Goal: Task Accomplishment & Management: Use online tool/utility

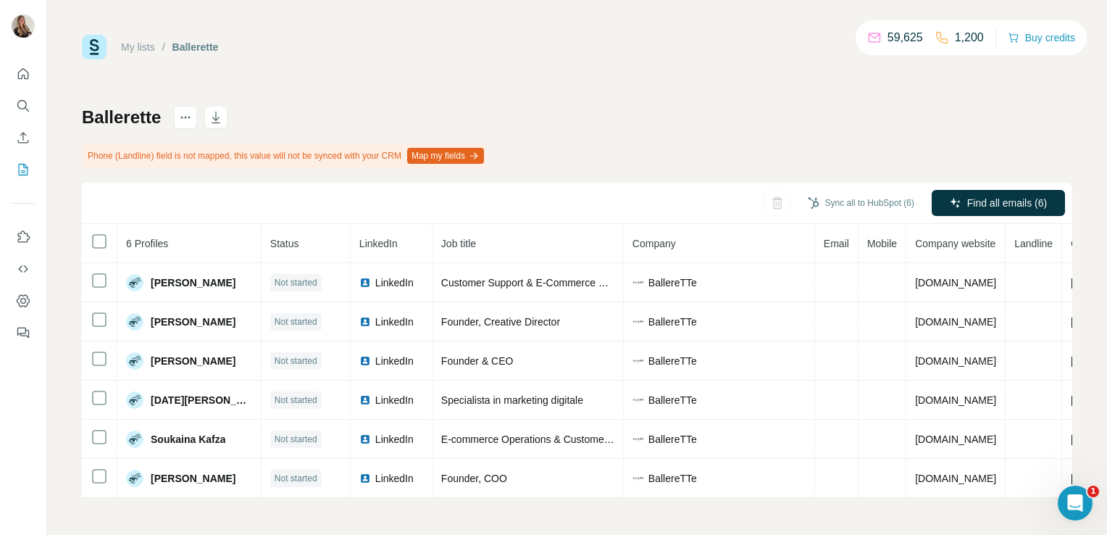
scroll to position [3, 0]
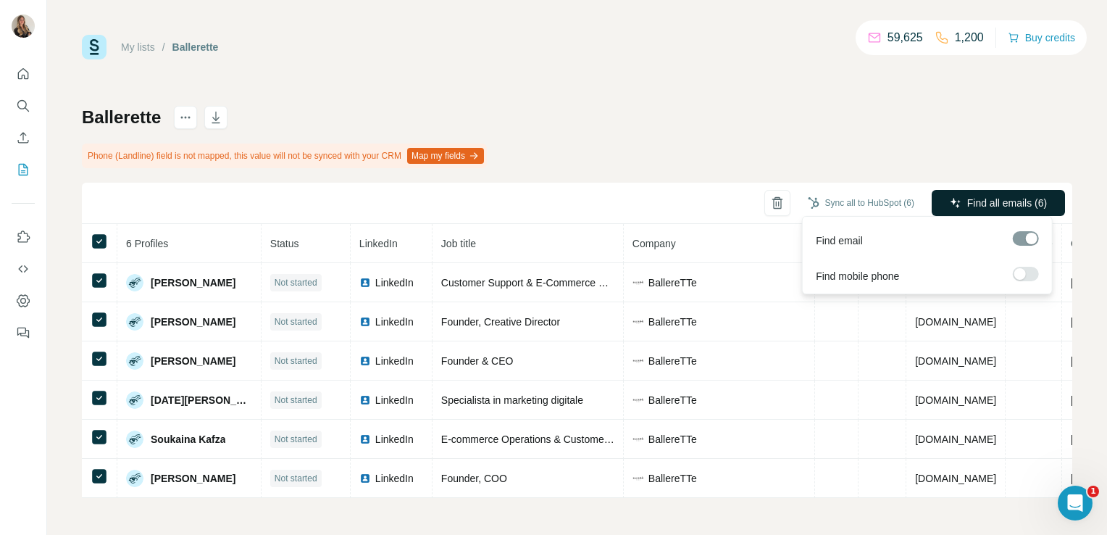
click at [1001, 204] on span "Find all emails (6)" at bounding box center [1007, 203] width 80 height 14
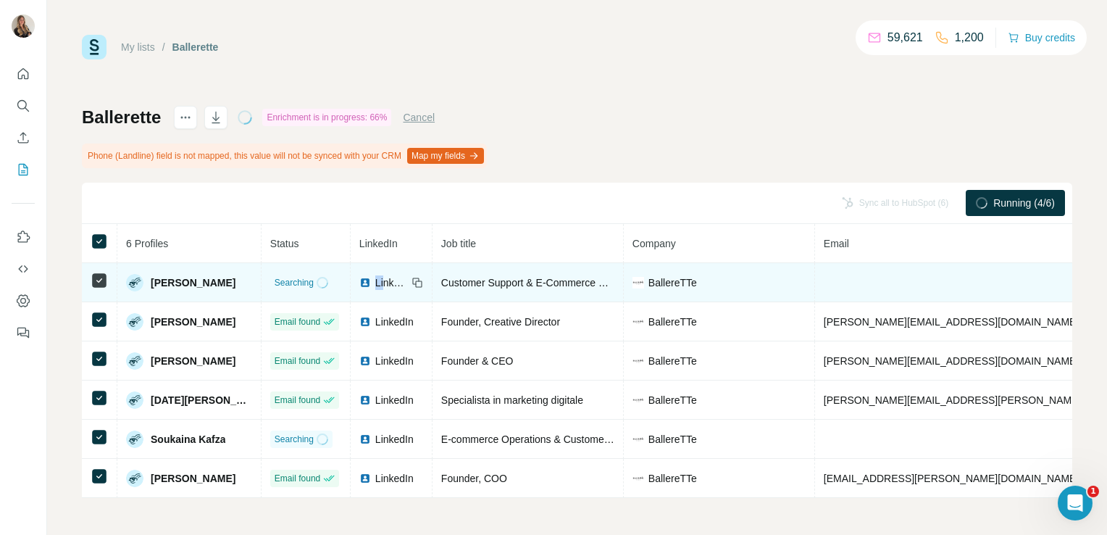
drag, startPoint x: 333, startPoint y: 287, endPoint x: 340, endPoint y: 275, distance: 13.9
click at [351, 275] on td "LinkedIn" at bounding box center [392, 282] width 82 height 39
click at [375, 275] on span "LinkedIn" at bounding box center [391, 282] width 32 height 14
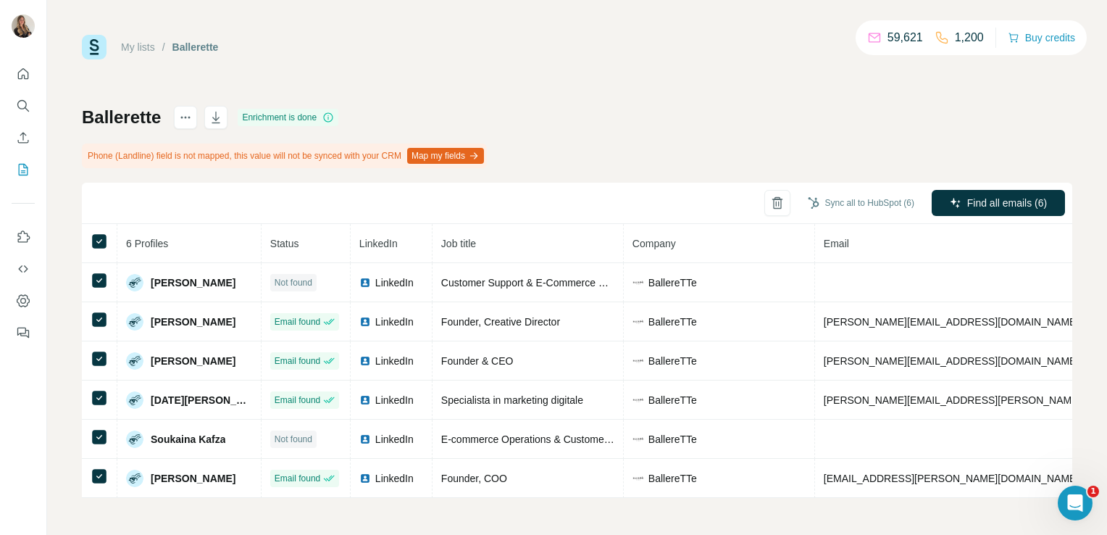
click at [662, 83] on div "My lists / Ballerette 59,621 1,200 Buy credits Ballerette Enrichment is done Ph…" at bounding box center [577, 266] width 991 height 463
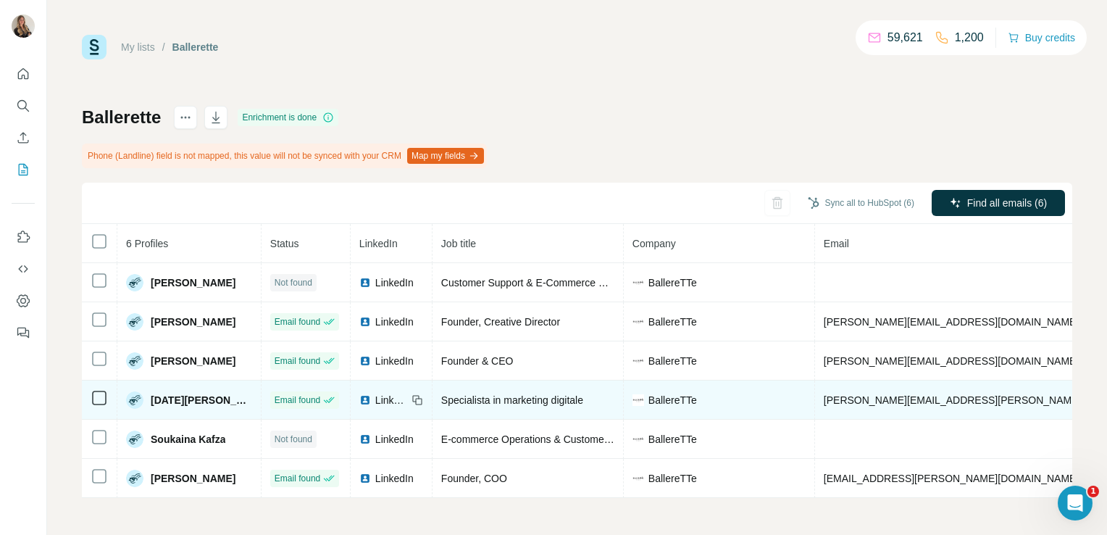
click at [375, 393] on span "LinkedIn" at bounding box center [391, 400] width 32 height 14
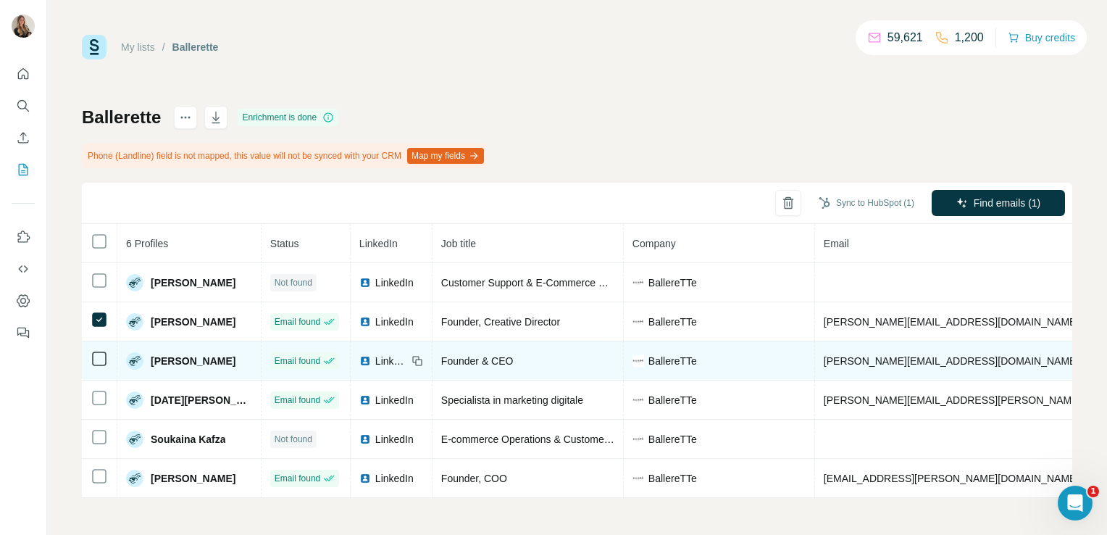
click at [92, 362] on icon at bounding box center [99, 358] width 17 height 17
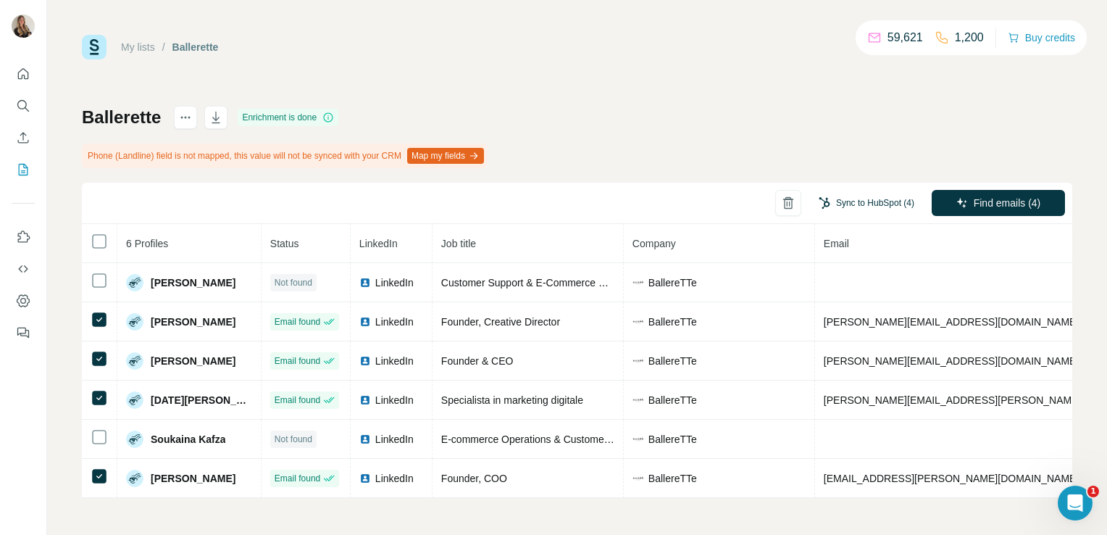
click at [867, 201] on button "Sync to HubSpot (4)" at bounding box center [867, 203] width 116 height 22
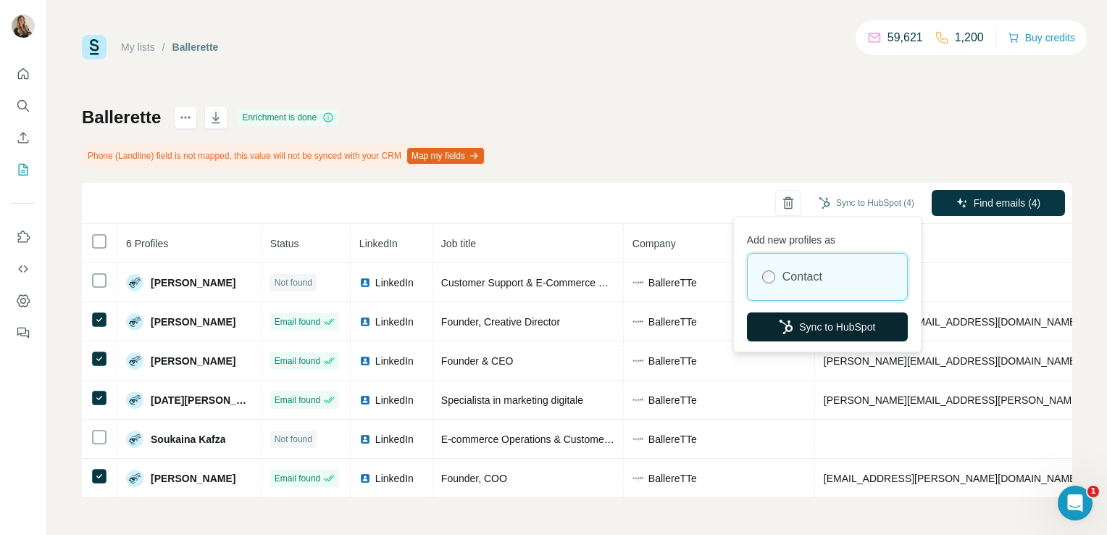
click at [823, 331] on button "Sync to HubSpot" at bounding box center [827, 326] width 161 height 29
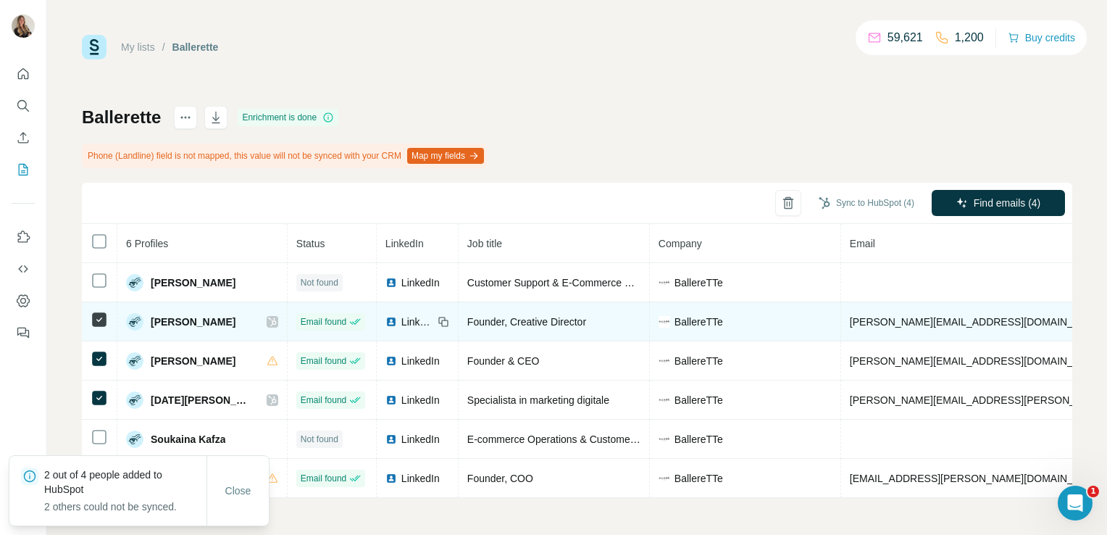
click at [91, 324] on icon at bounding box center [99, 319] width 17 height 17
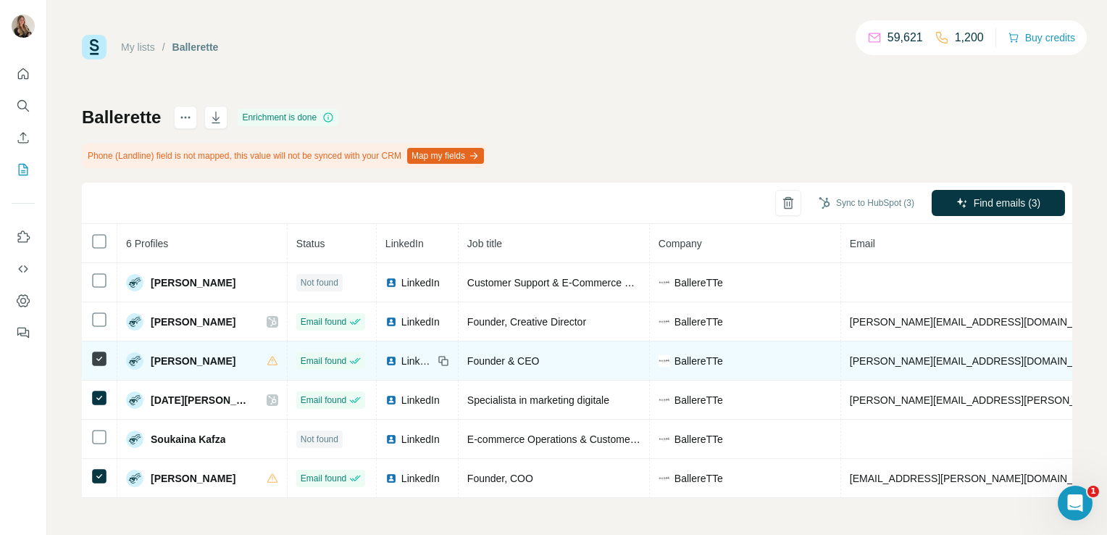
click at [99, 350] on icon at bounding box center [99, 358] width 17 height 17
